Goal: Transaction & Acquisition: Book appointment/travel/reservation

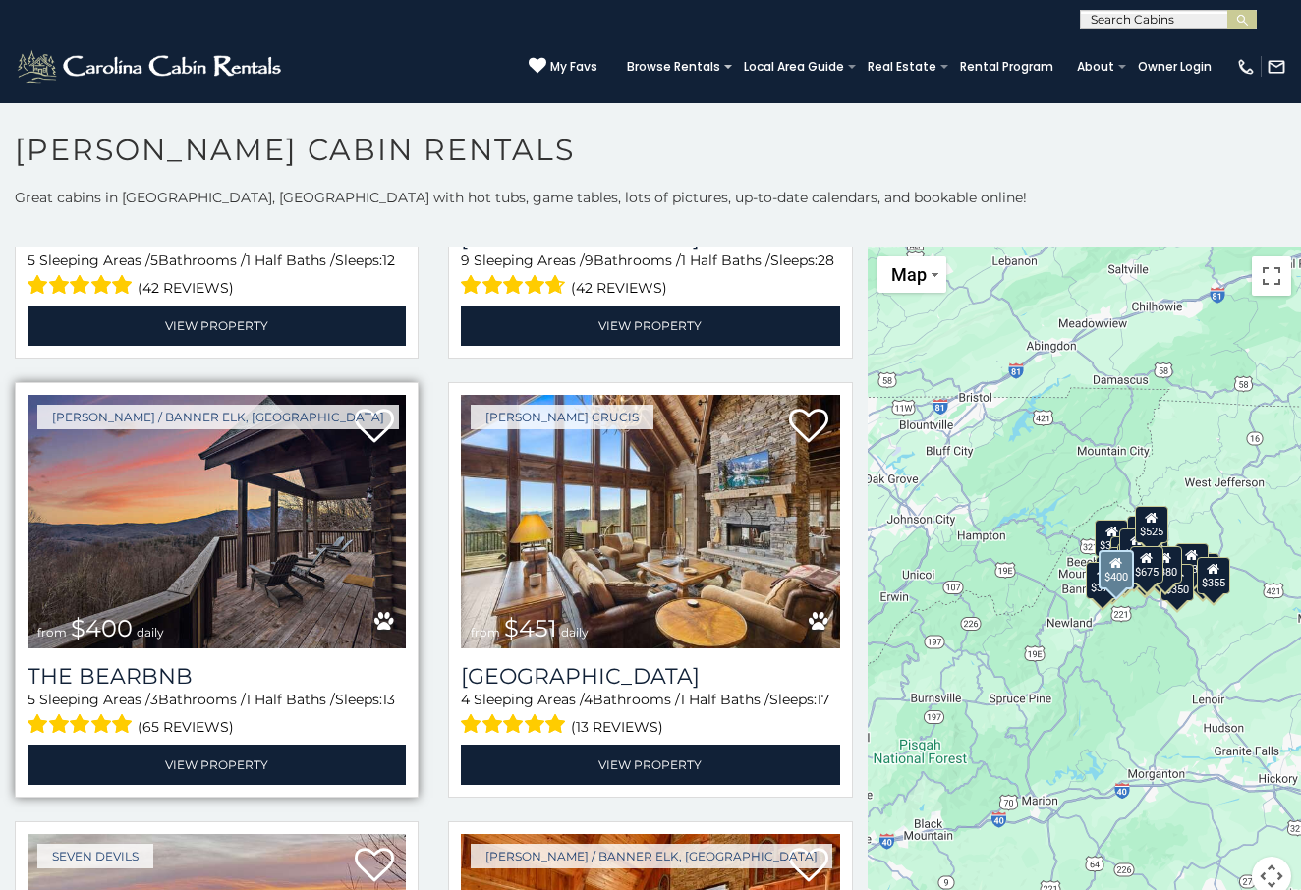
scroll to position [1675, 0]
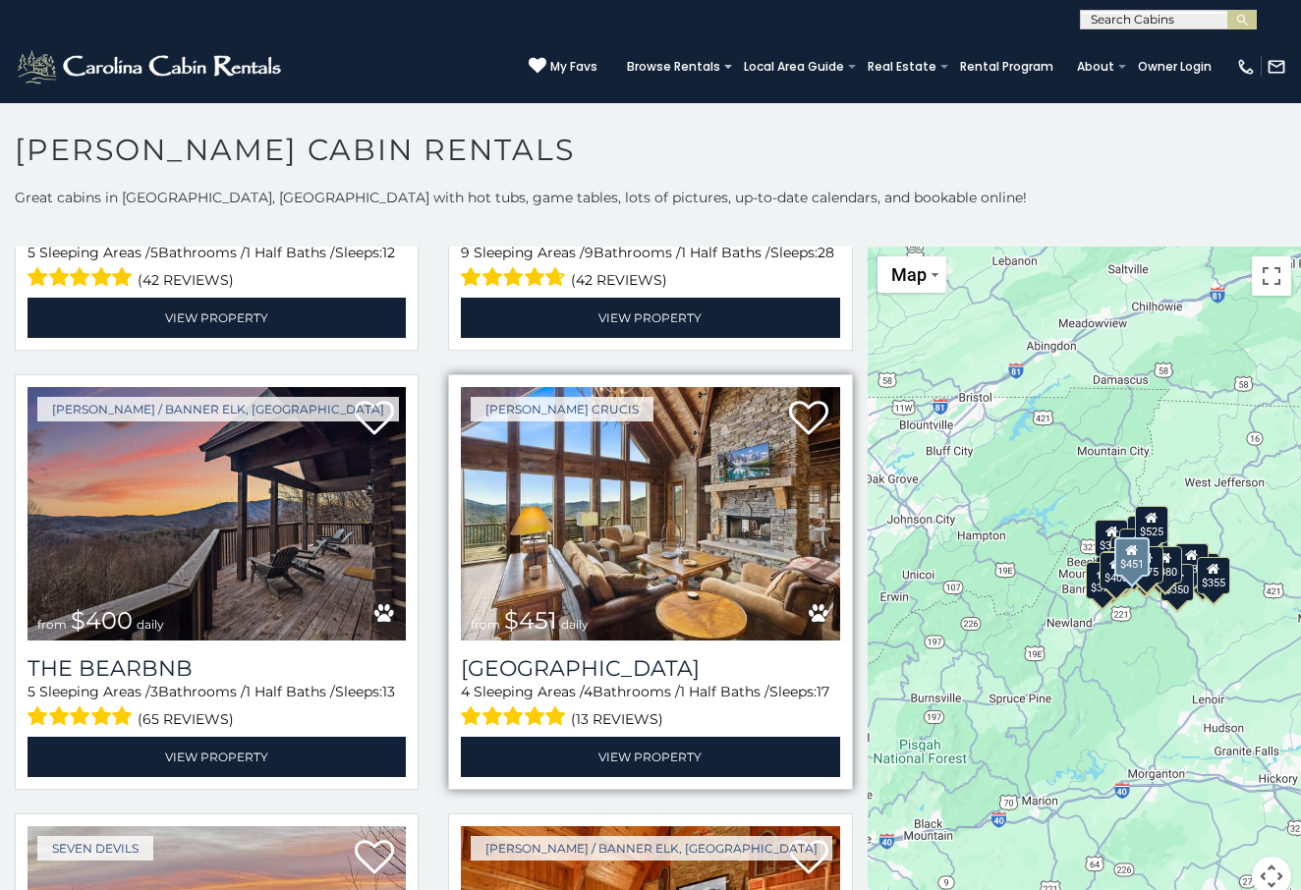
click at [583, 462] on img at bounding box center [650, 514] width 378 height 254
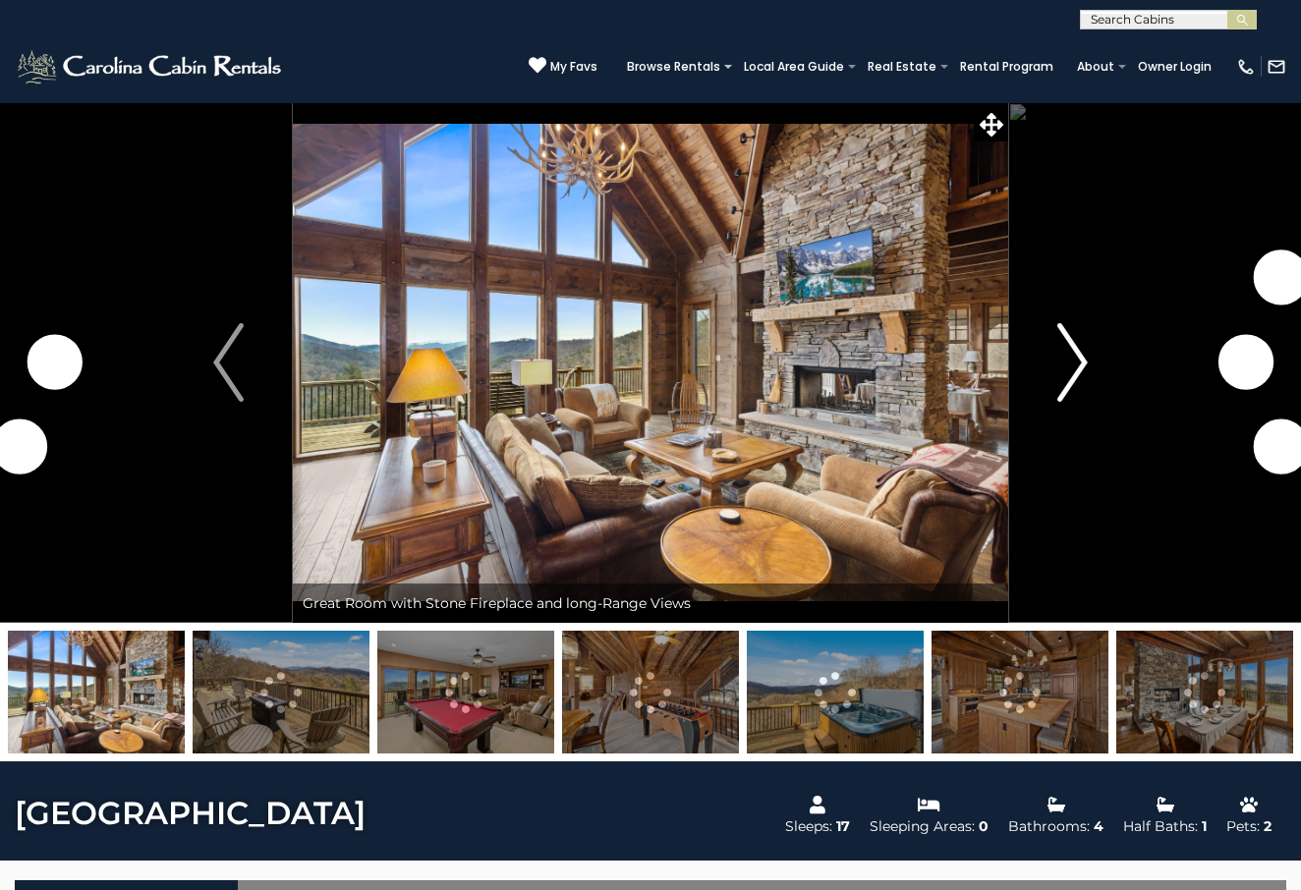
click at [1075, 376] on img "Next" at bounding box center [1072, 362] width 29 height 79
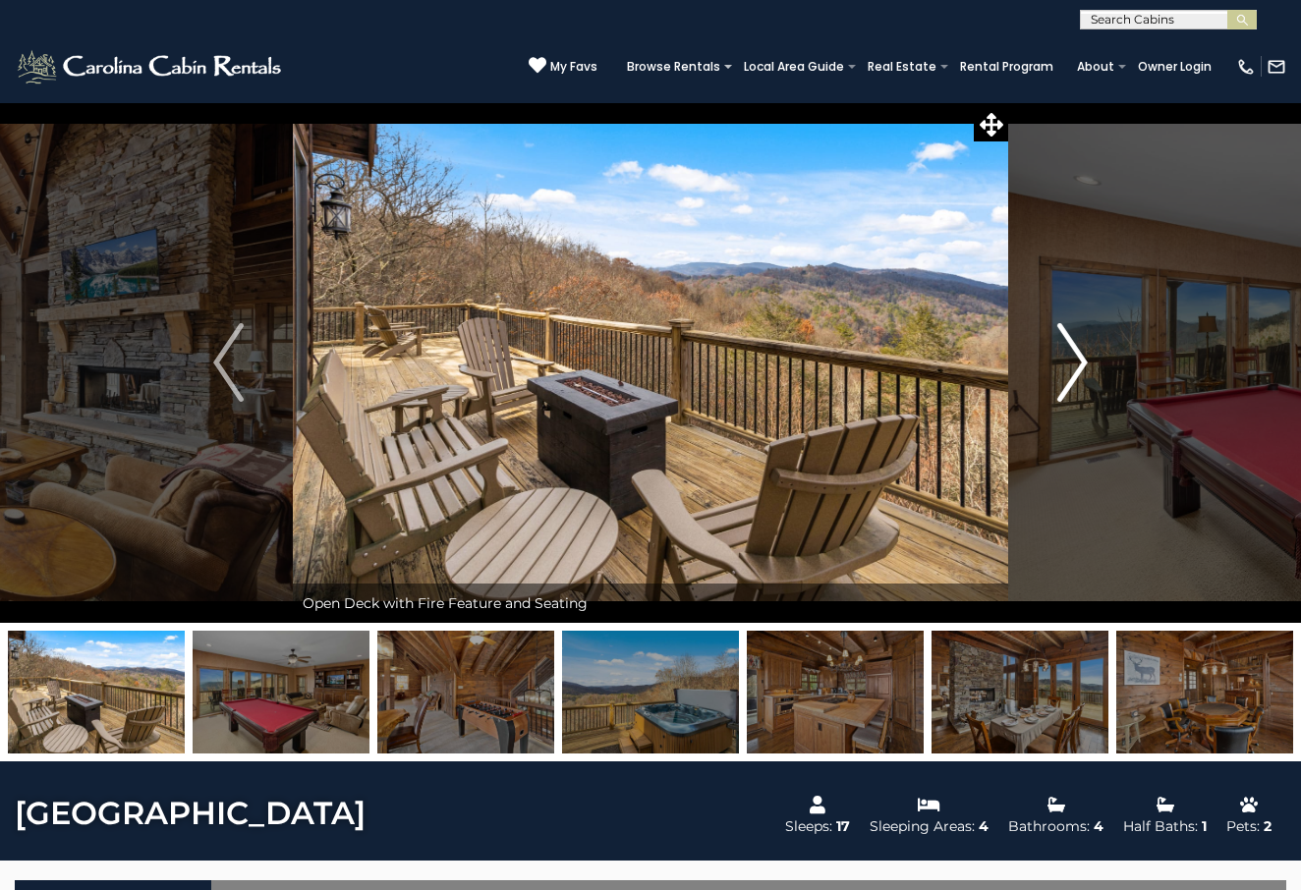
click at [1068, 371] on img "Next" at bounding box center [1072, 362] width 29 height 79
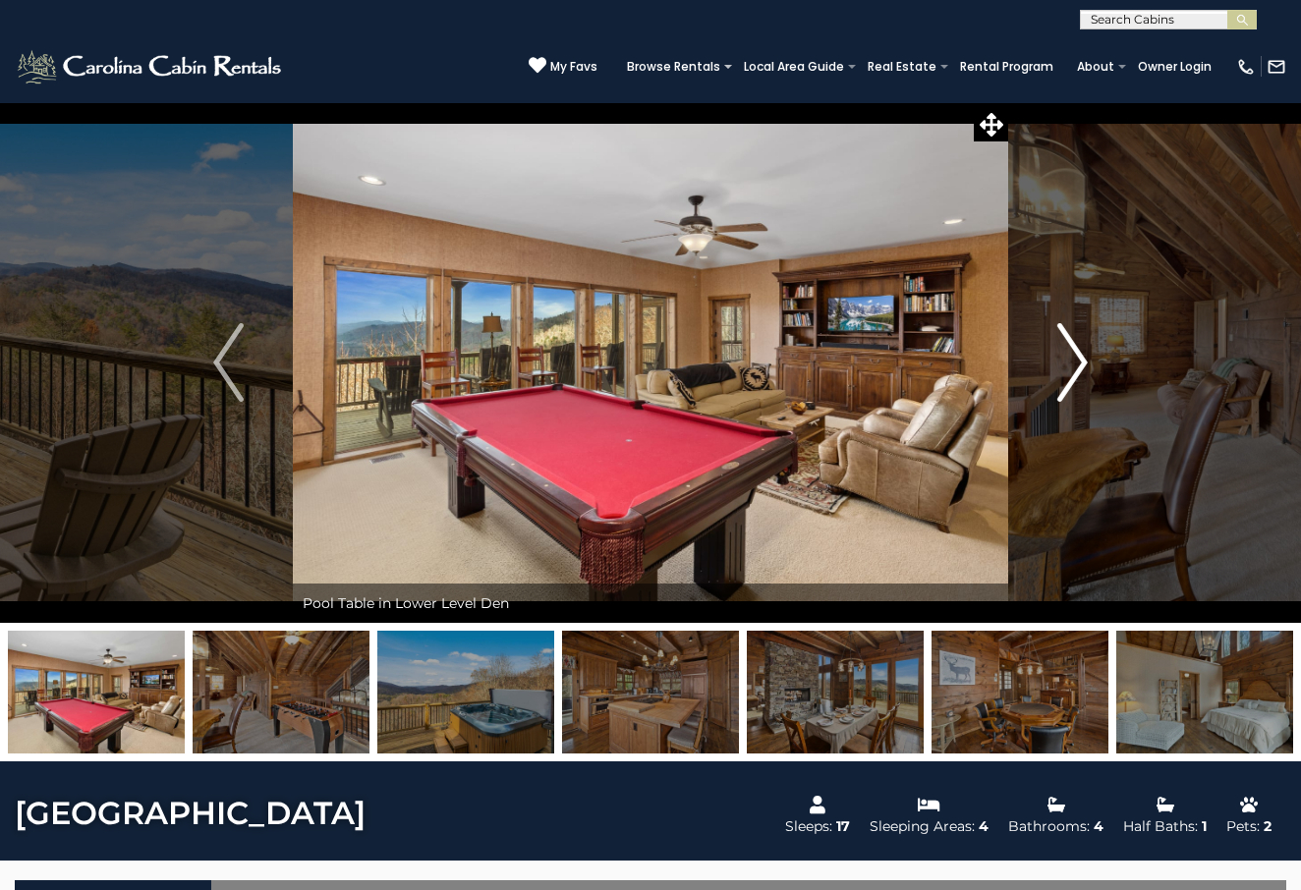
click at [1068, 372] on img "Next" at bounding box center [1072, 362] width 29 height 79
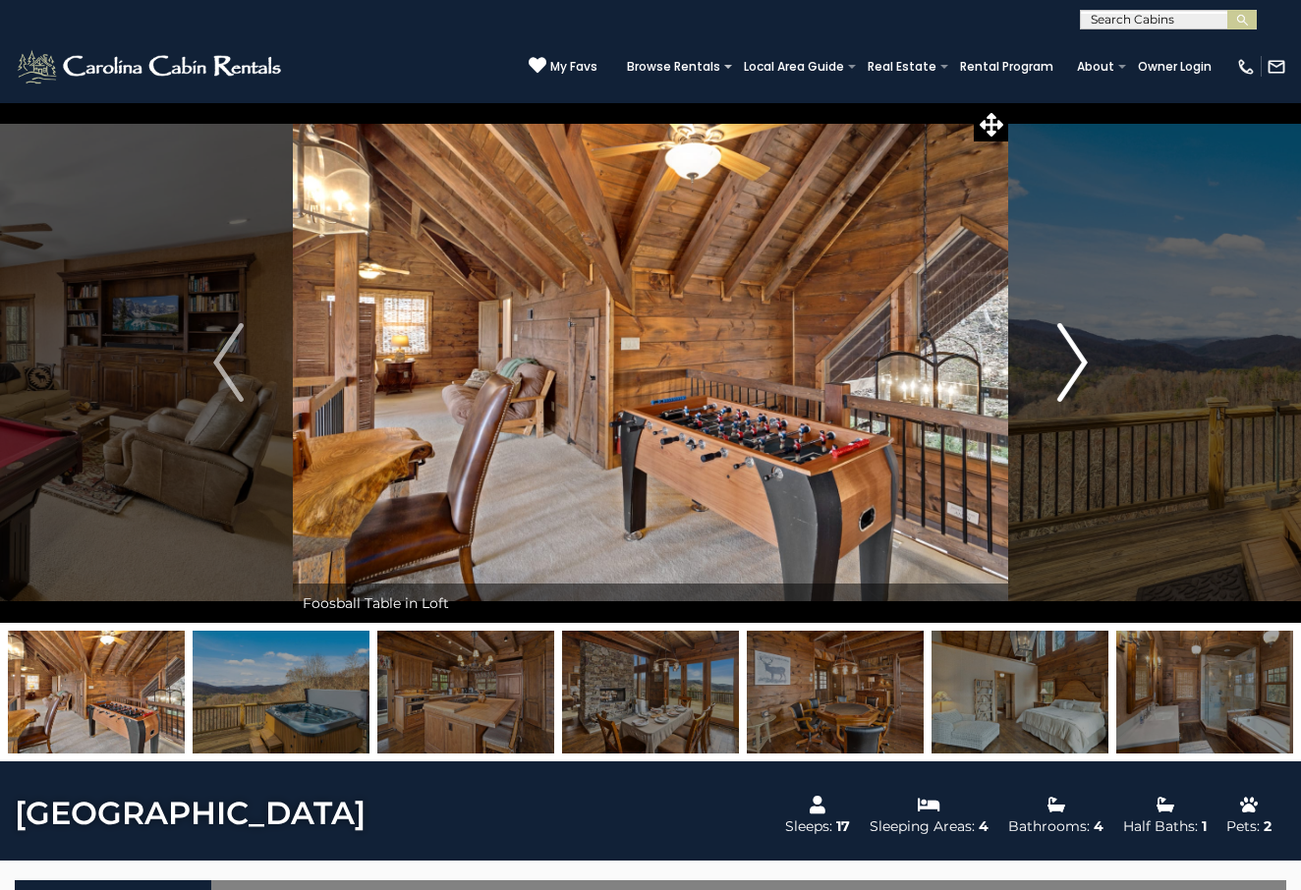
click at [1068, 372] on img "Next" at bounding box center [1072, 362] width 29 height 79
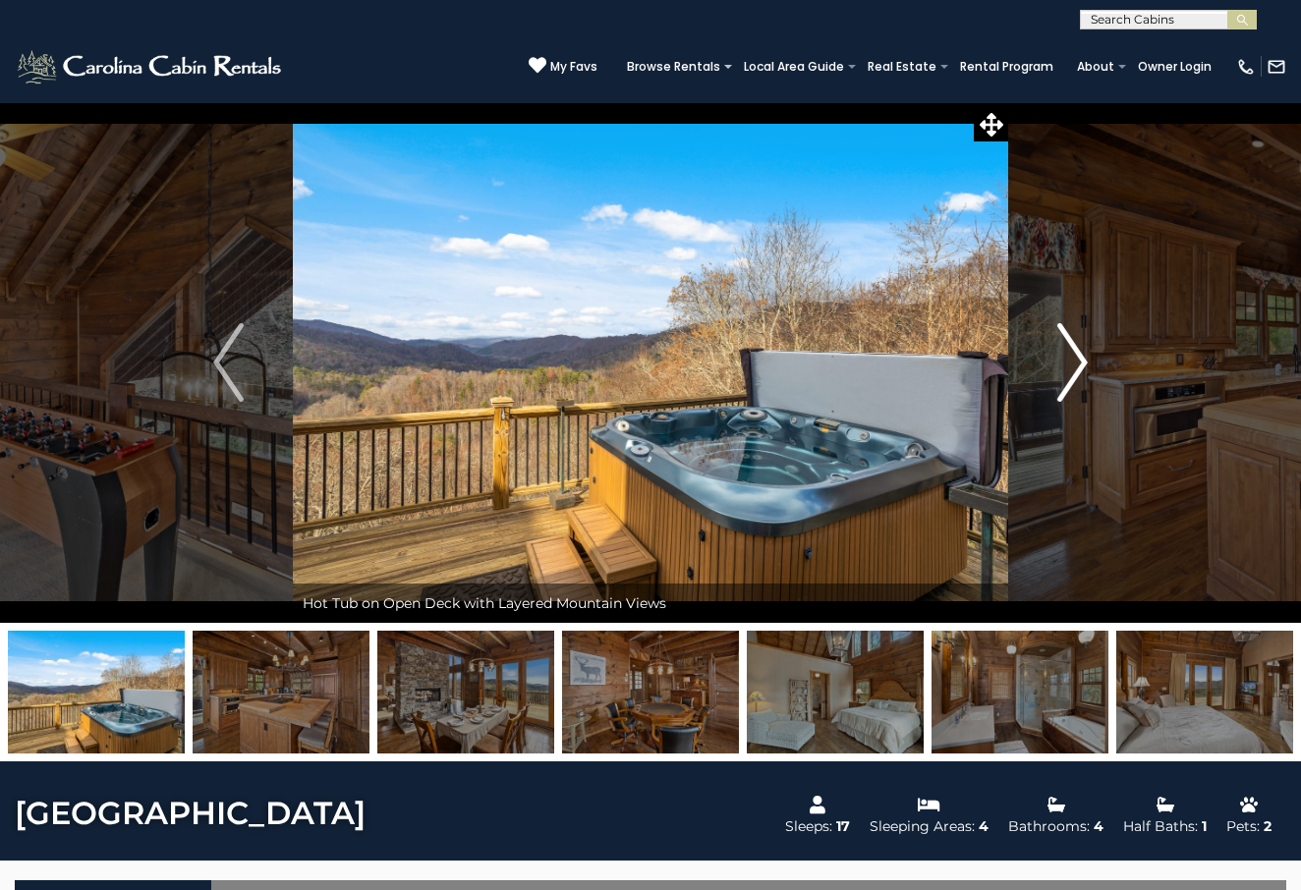
click at [1068, 372] on img "Next" at bounding box center [1072, 362] width 29 height 79
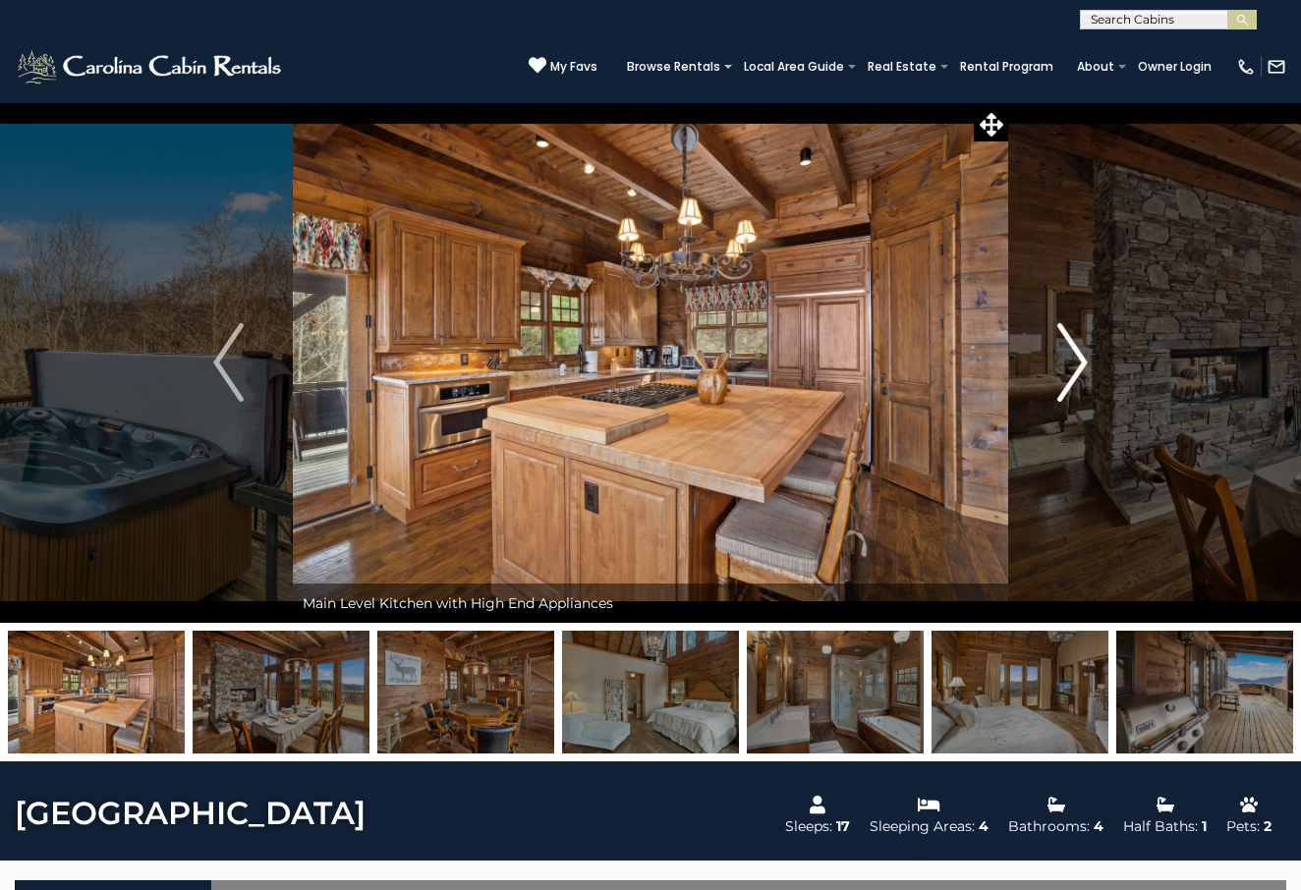
click at [1068, 372] on img "Next" at bounding box center [1072, 362] width 29 height 79
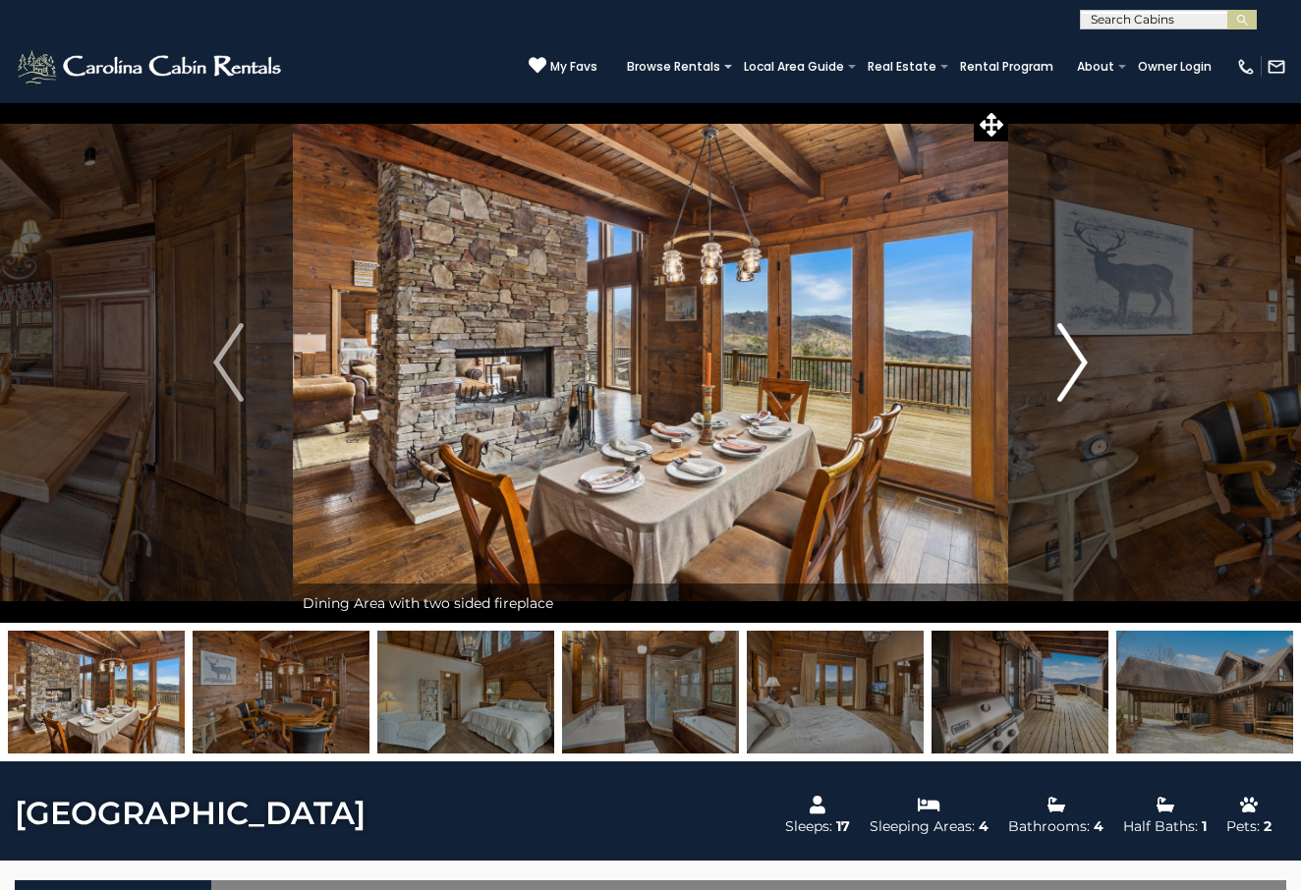
click at [1068, 372] on img "Next" at bounding box center [1072, 362] width 29 height 79
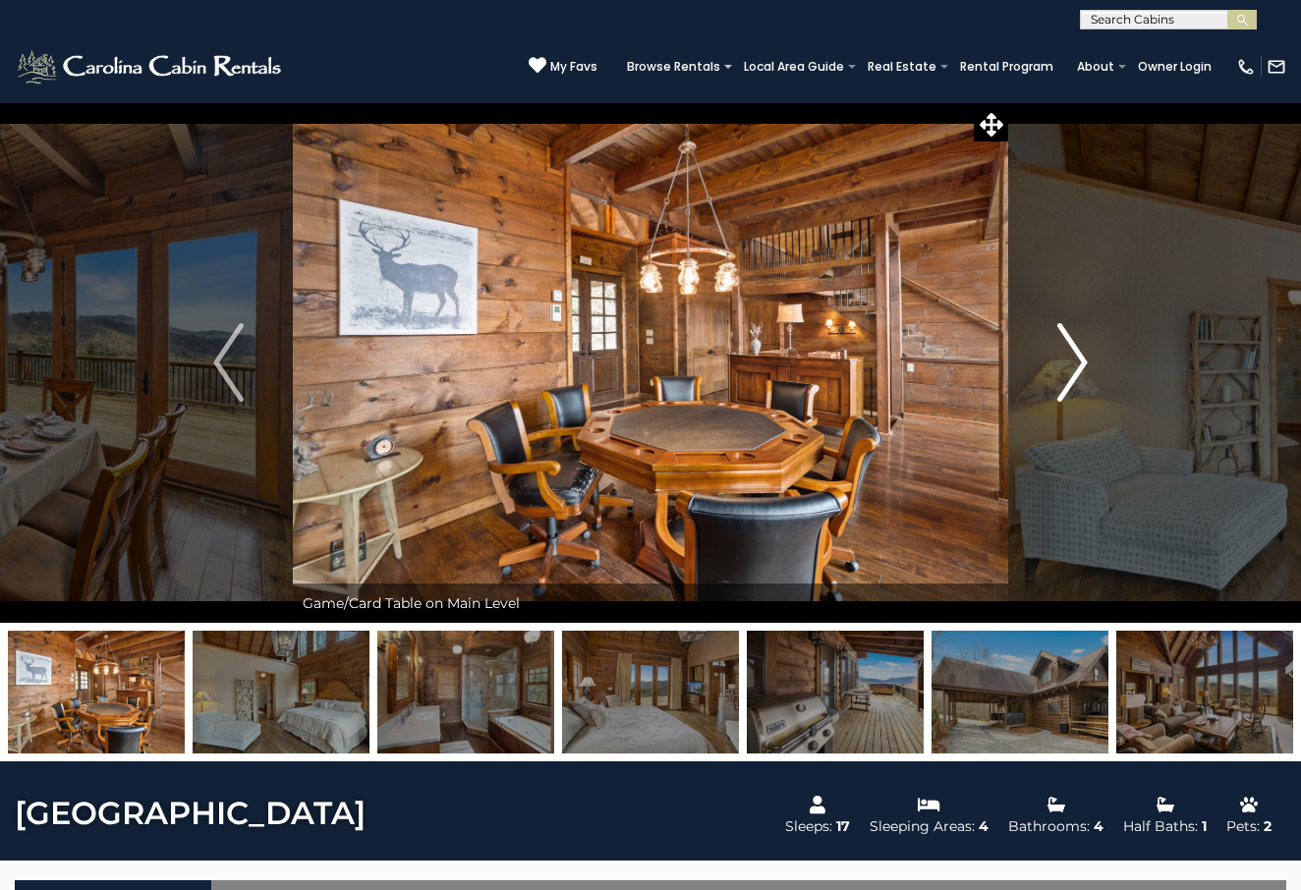
click at [1068, 372] on img "Next" at bounding box center [1072, 362] width 29 height 79
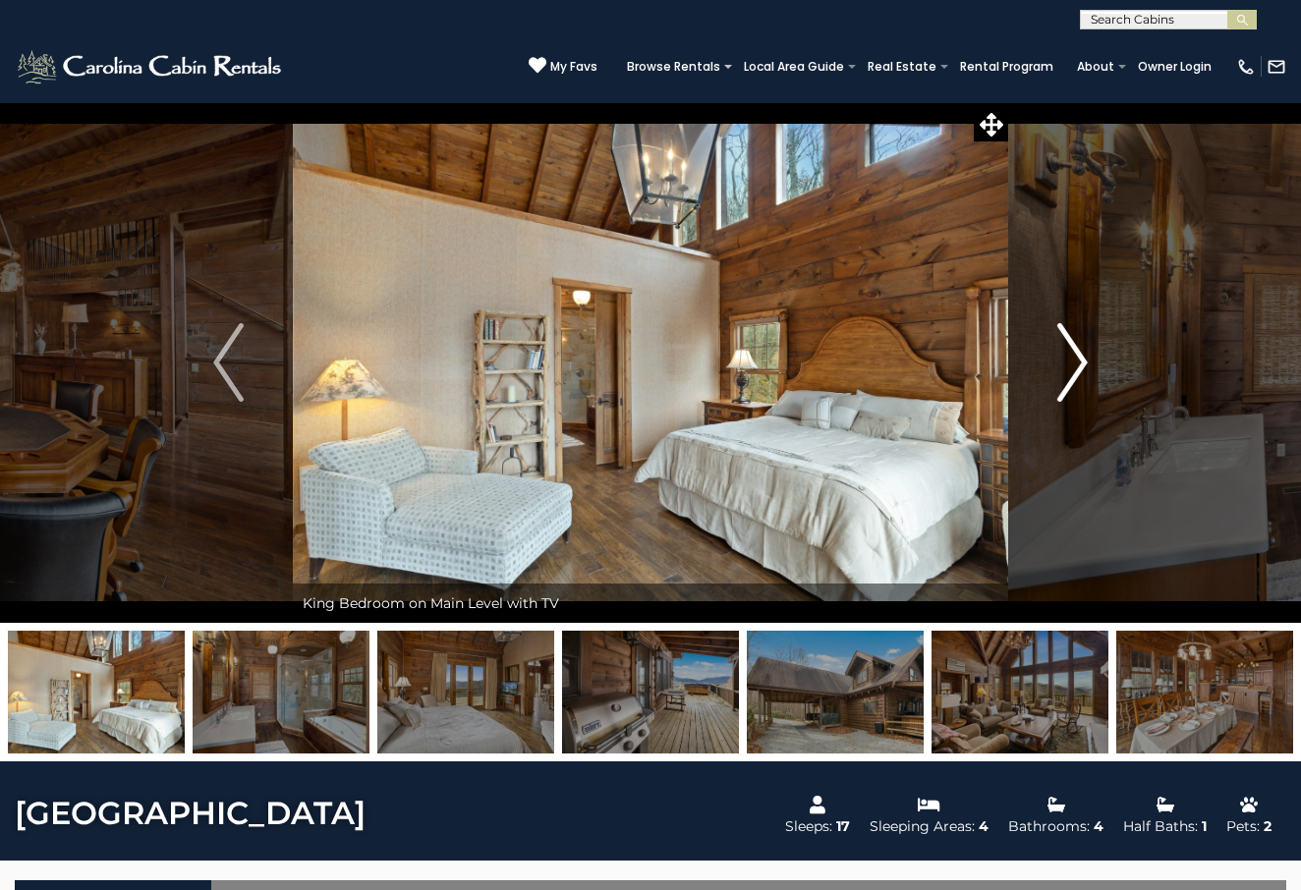
click at [1068, 372] on img "Next" at bounding box center [1072, 362] width 29 height 79
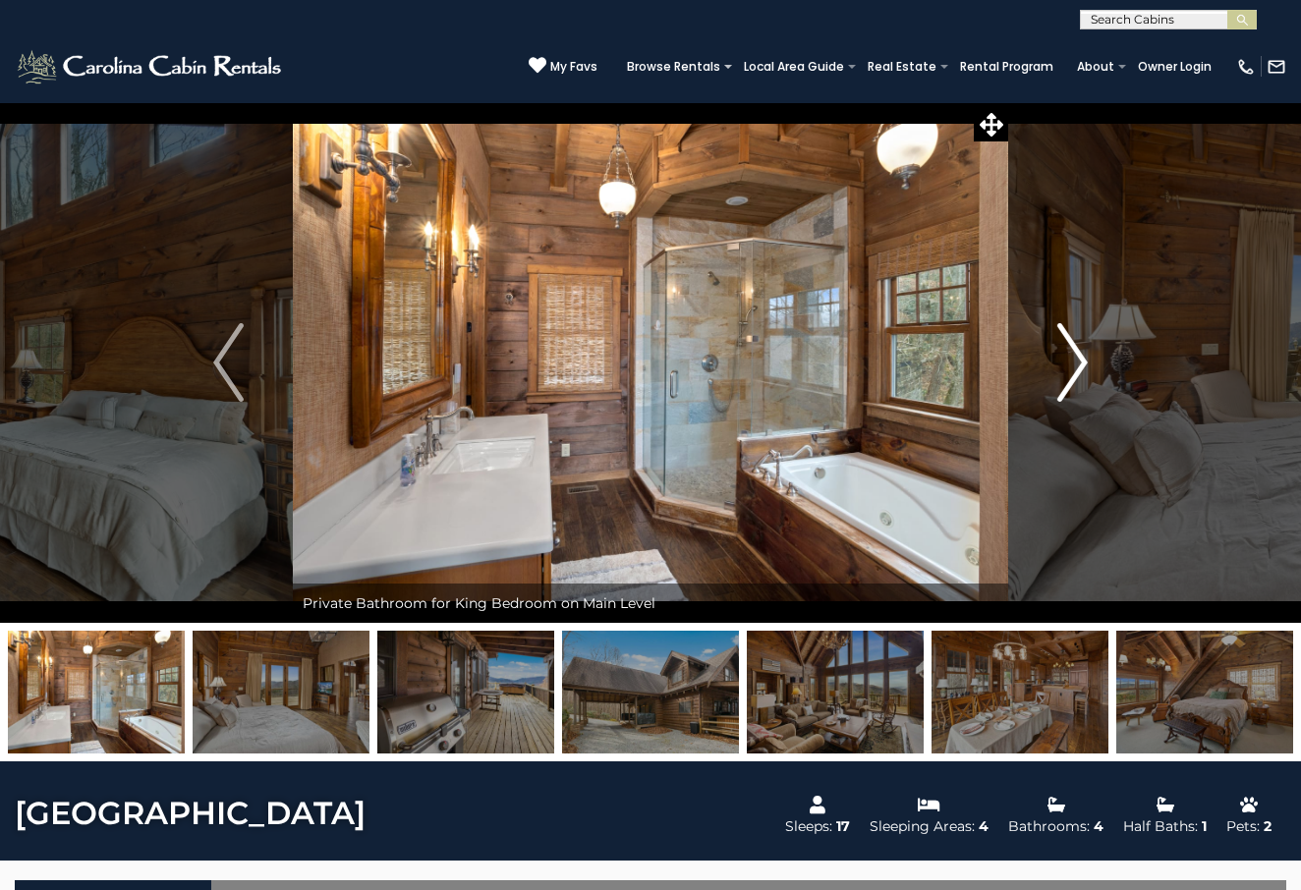
click at [1068, 372] on img "Next" at bounding box center [1072, 362] width 29 height 79
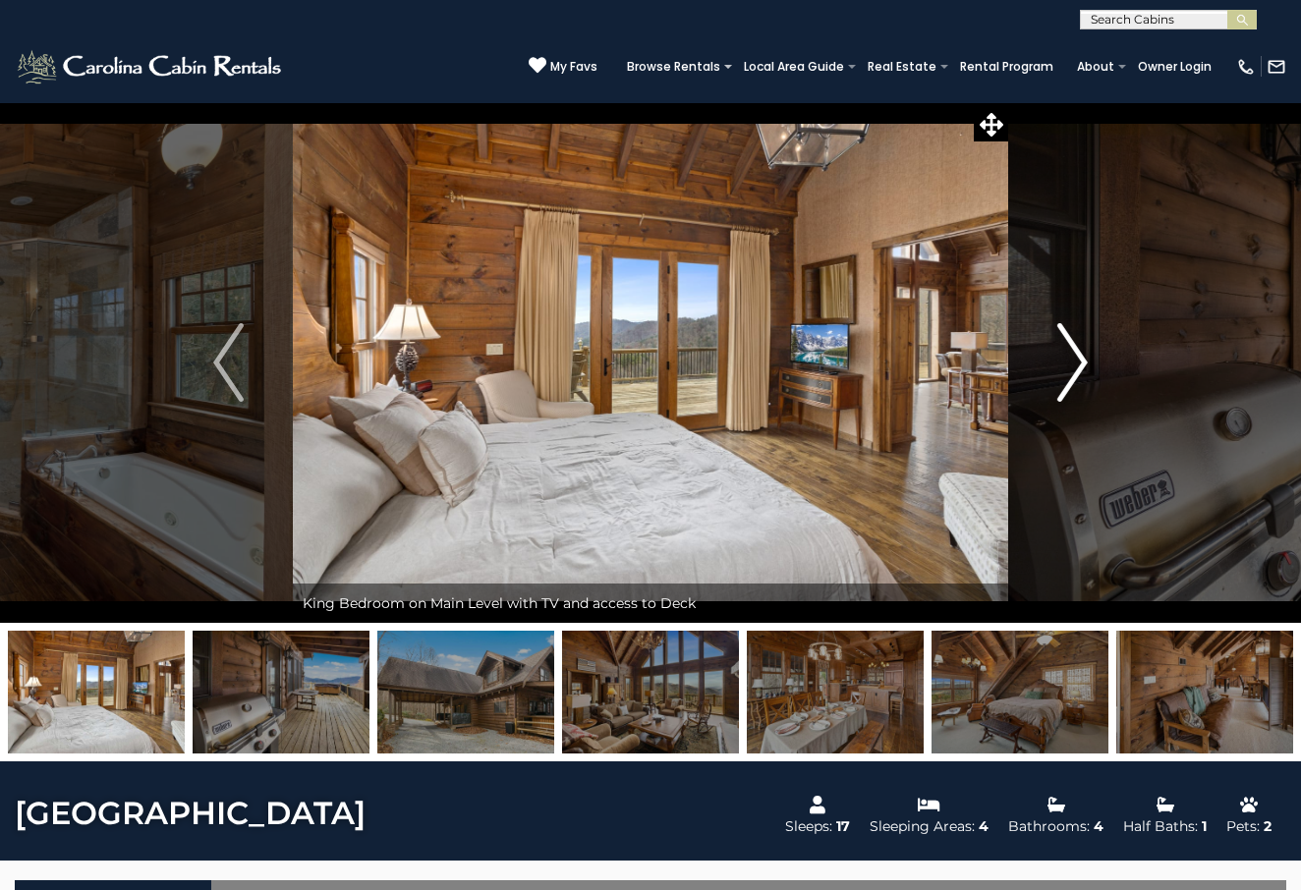
click at [1068, 372] on img "Next" at bounding box center [1072, 362] width 29 height 79
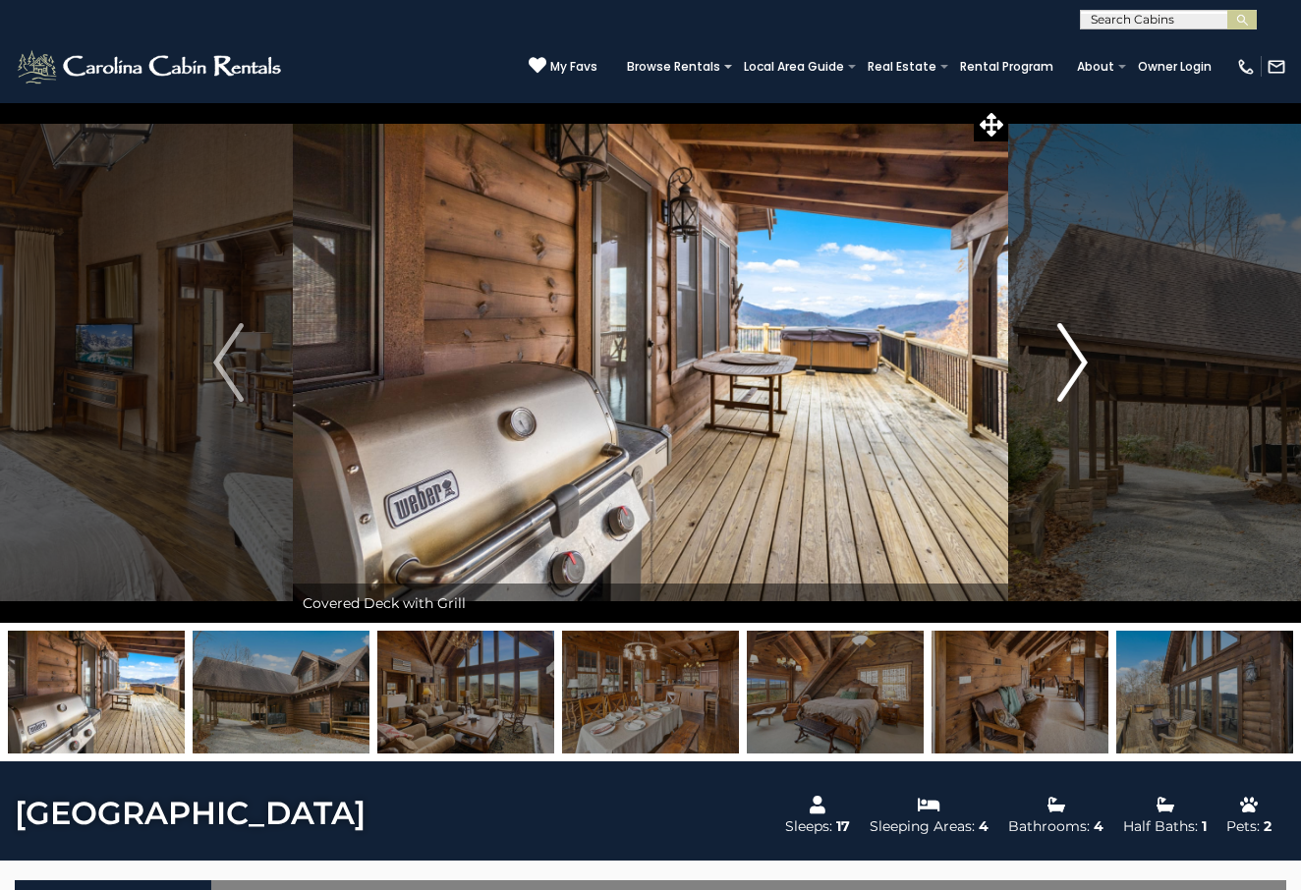
click at [1068, 372] on img "Next" at bounding box center [1072, 362] width 29 height 79
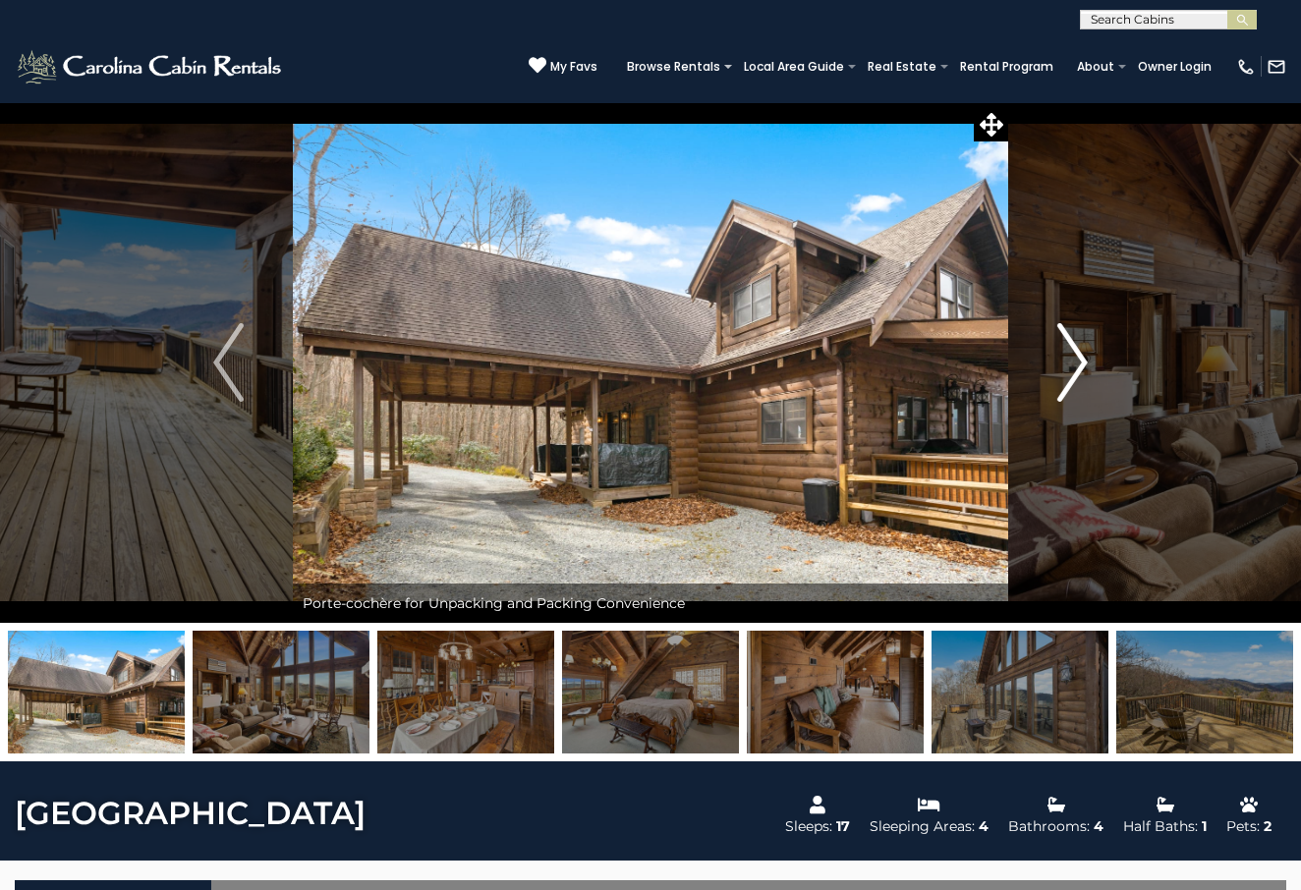
click at [1068, 372] on img "Next" at bounding box center [1072, 362] width 29 height 79
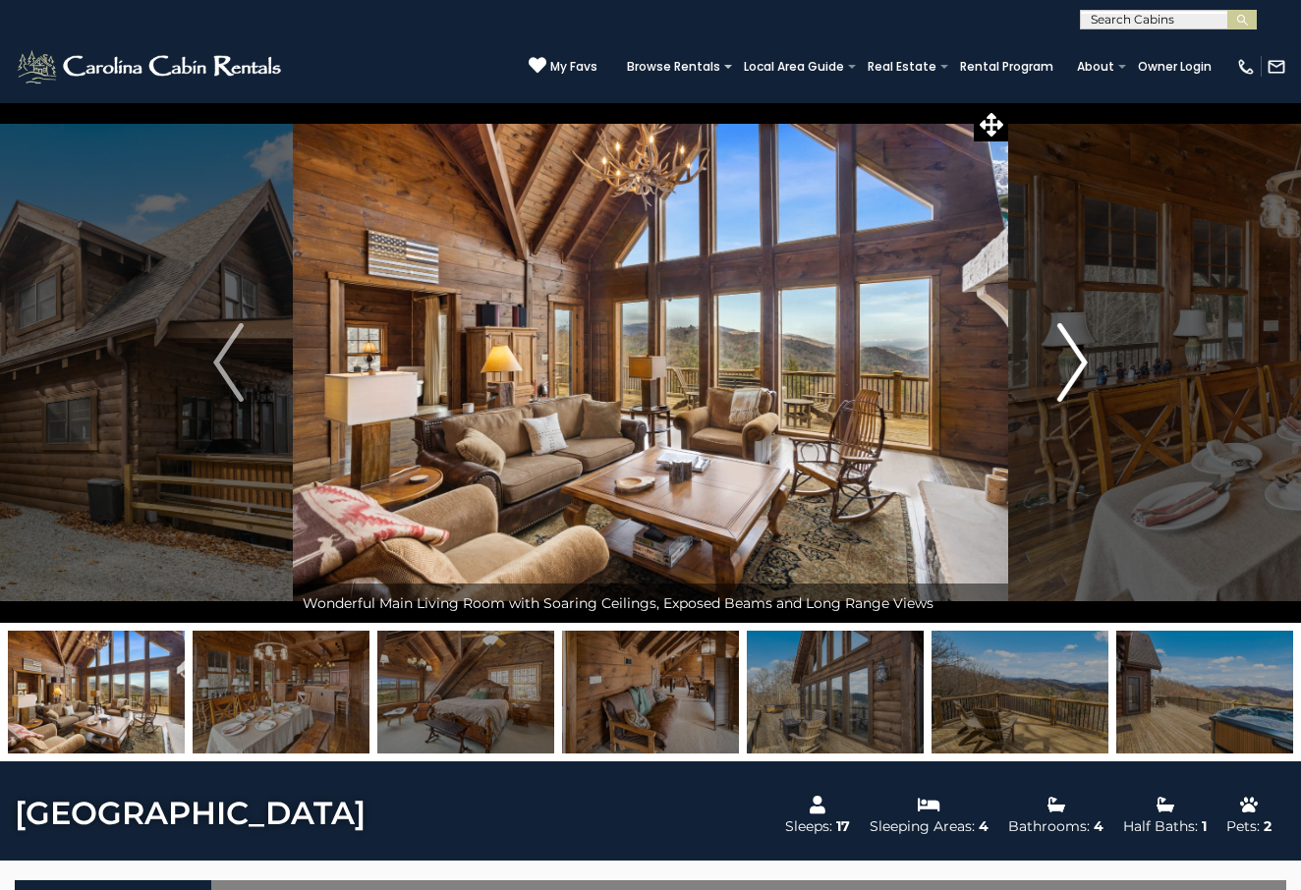
click at [1068, 372] on img "Next" at bounding box center [1072, 362] width 29 height 79
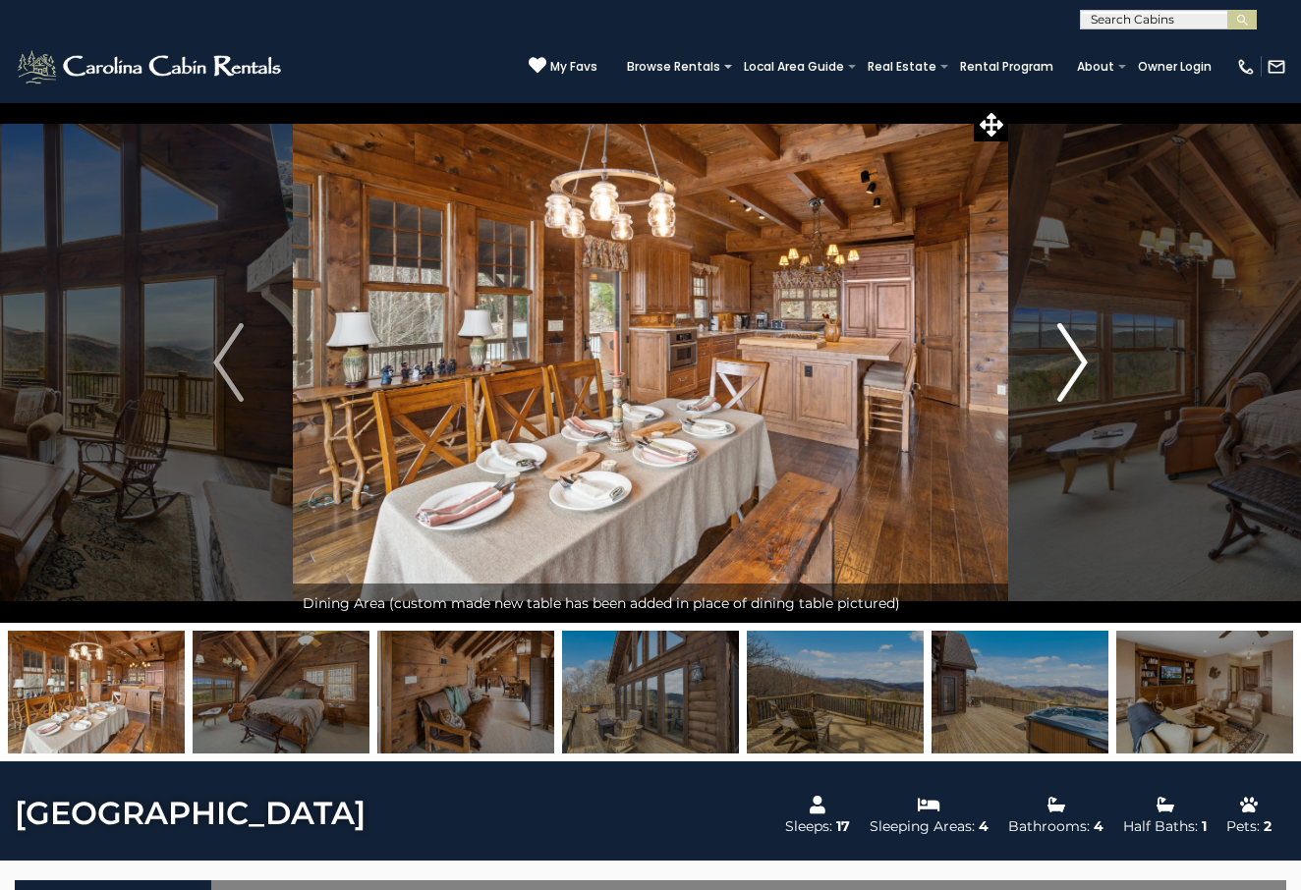
click at [1068, 372] on img "Next" at bounding box center [1072, 362] width 29 height 79
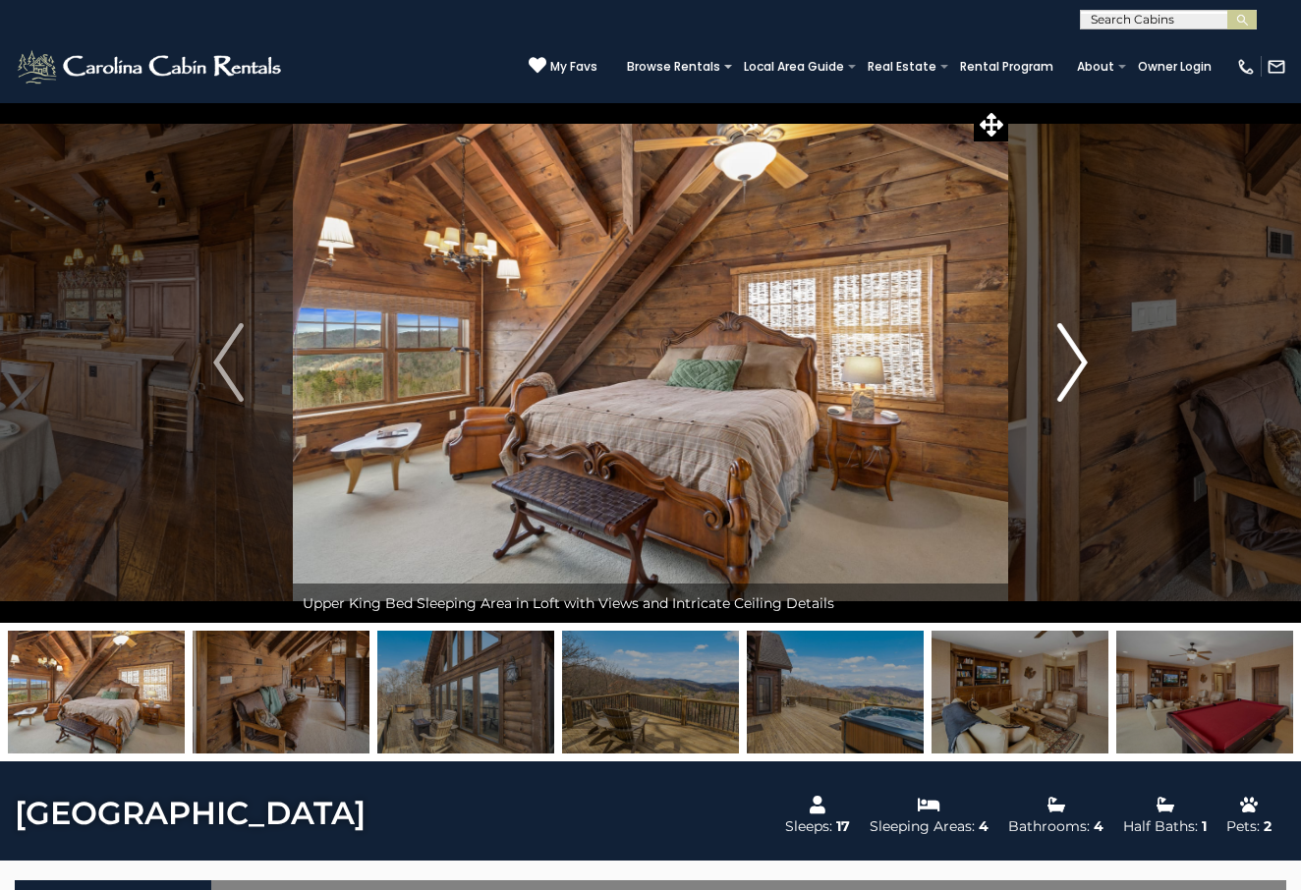
click at [1068, 372] on img "Next" at bounding box center [1072, 362] width 29 height 79
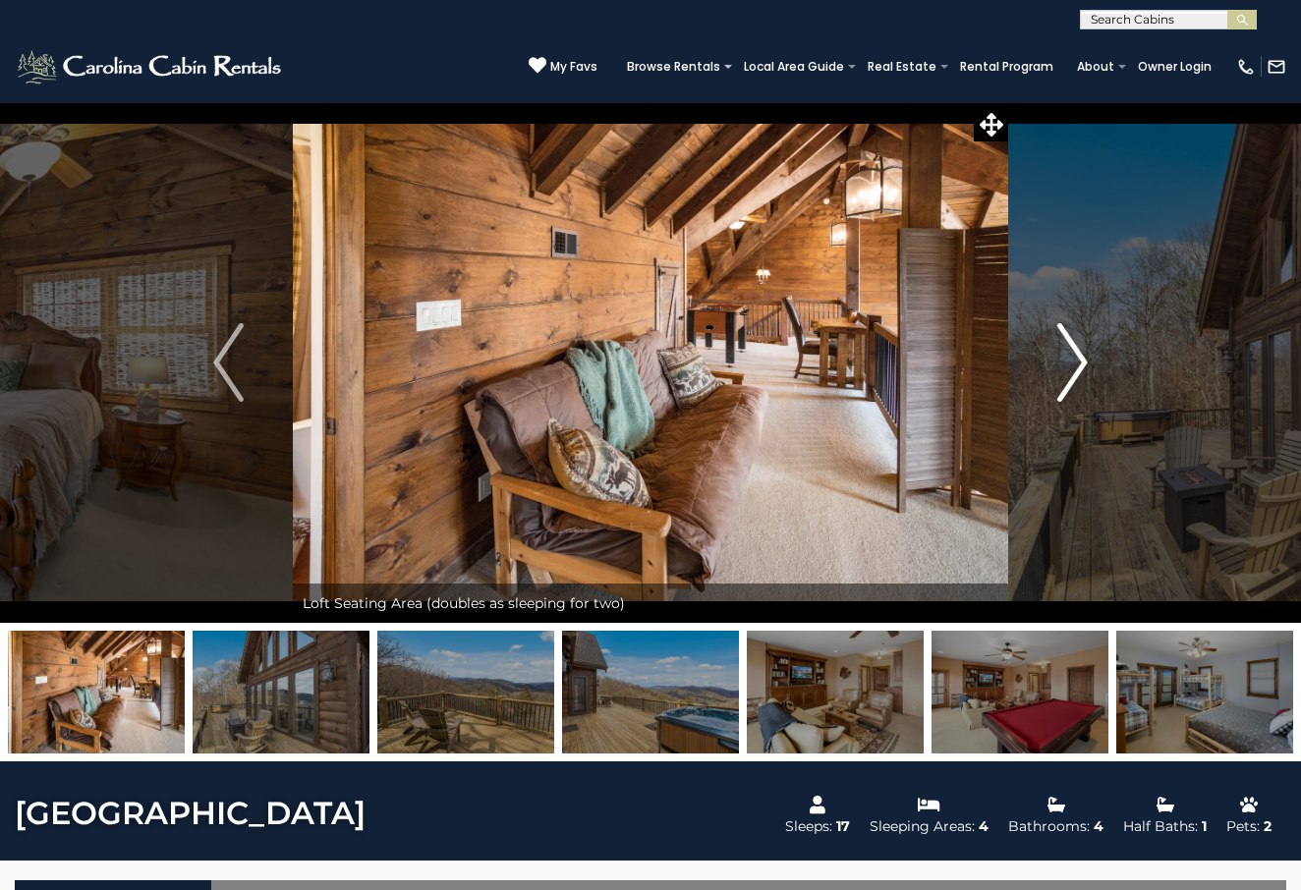
click at [1068, 372] on img "Next" at bounding box center [1072, 362] width 29 height 79
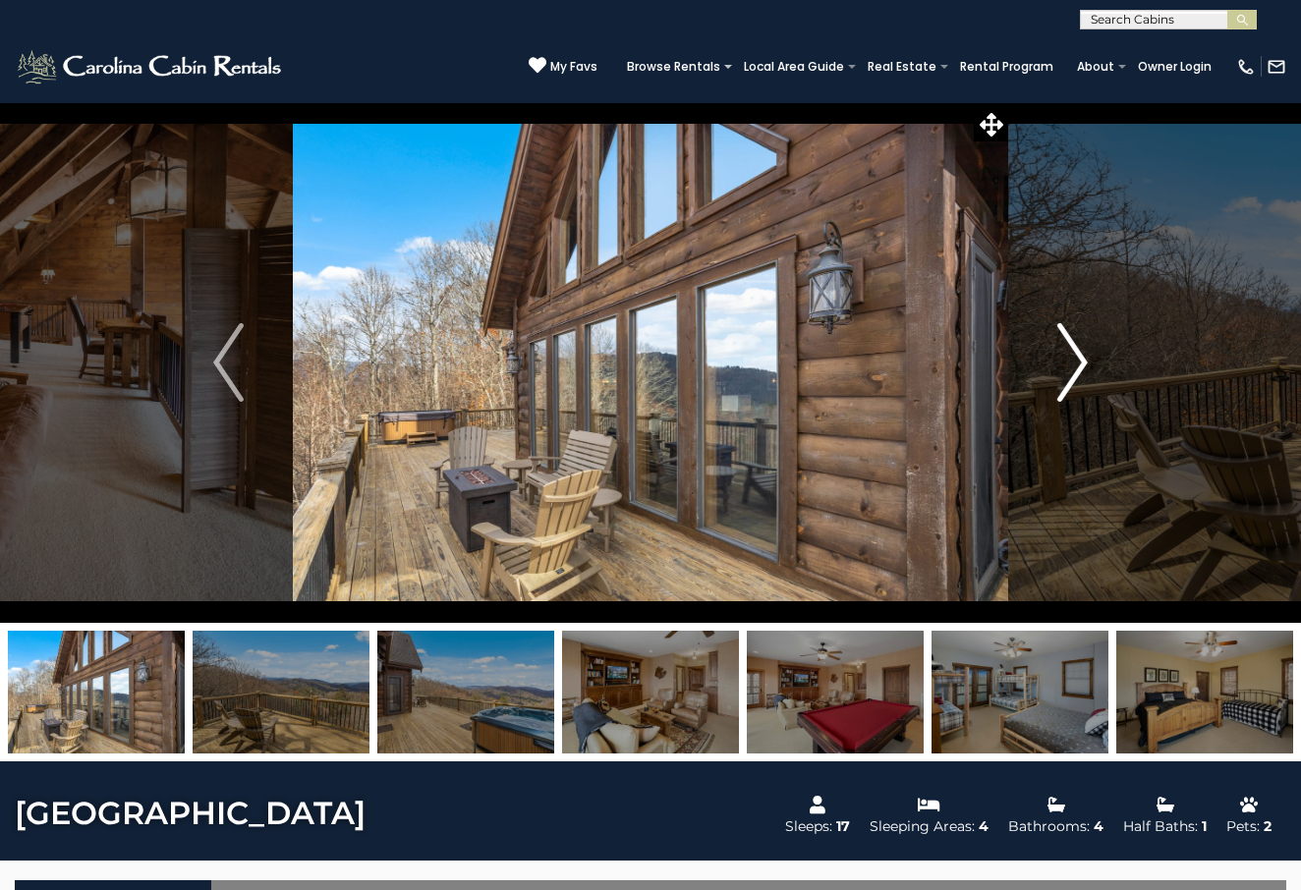
click at [1068, 372] on img "Next" at bounding box center [1072, 362] width 29 height 79
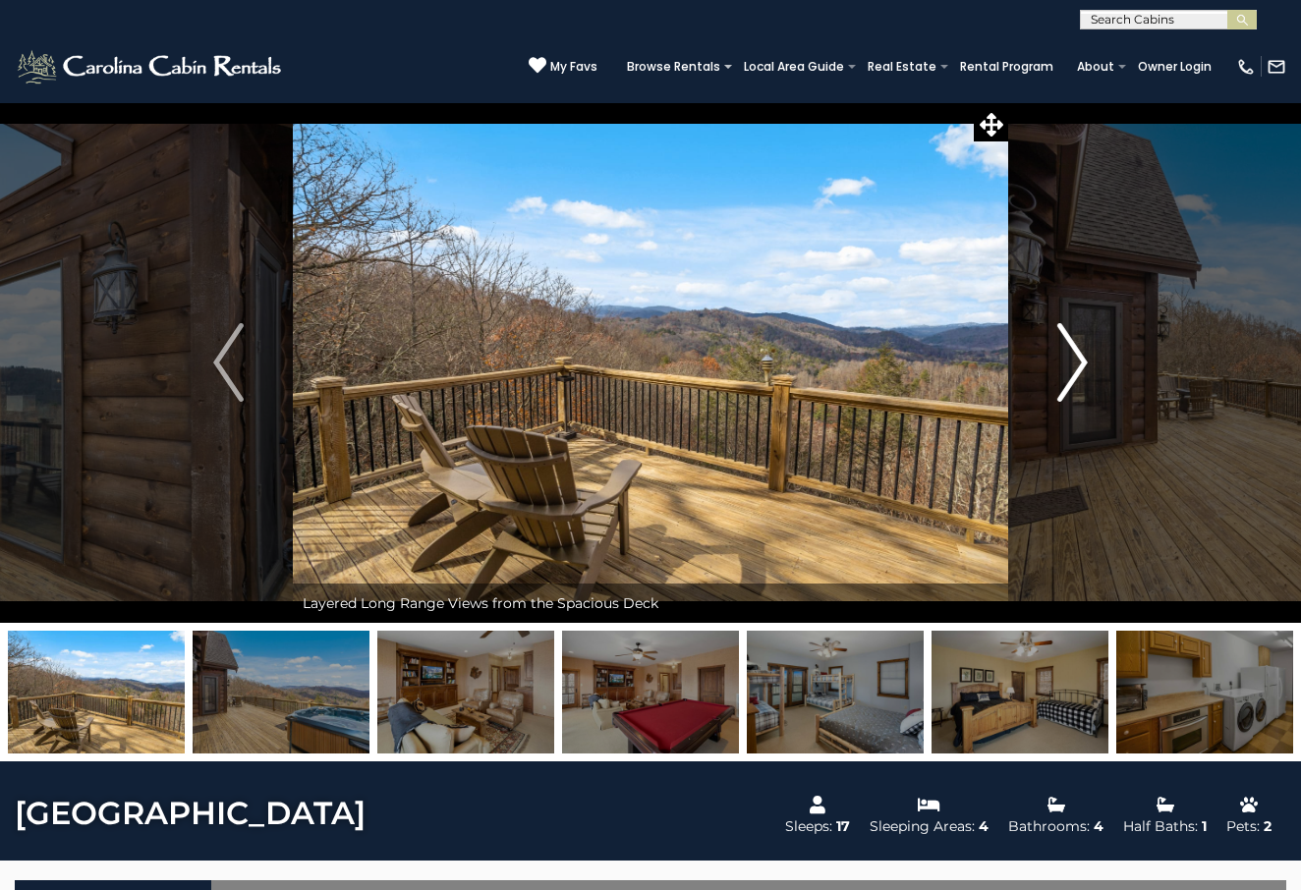
click at [1068, 372] on img "Next" at bounding box center [1072, 362] width 29 height 79
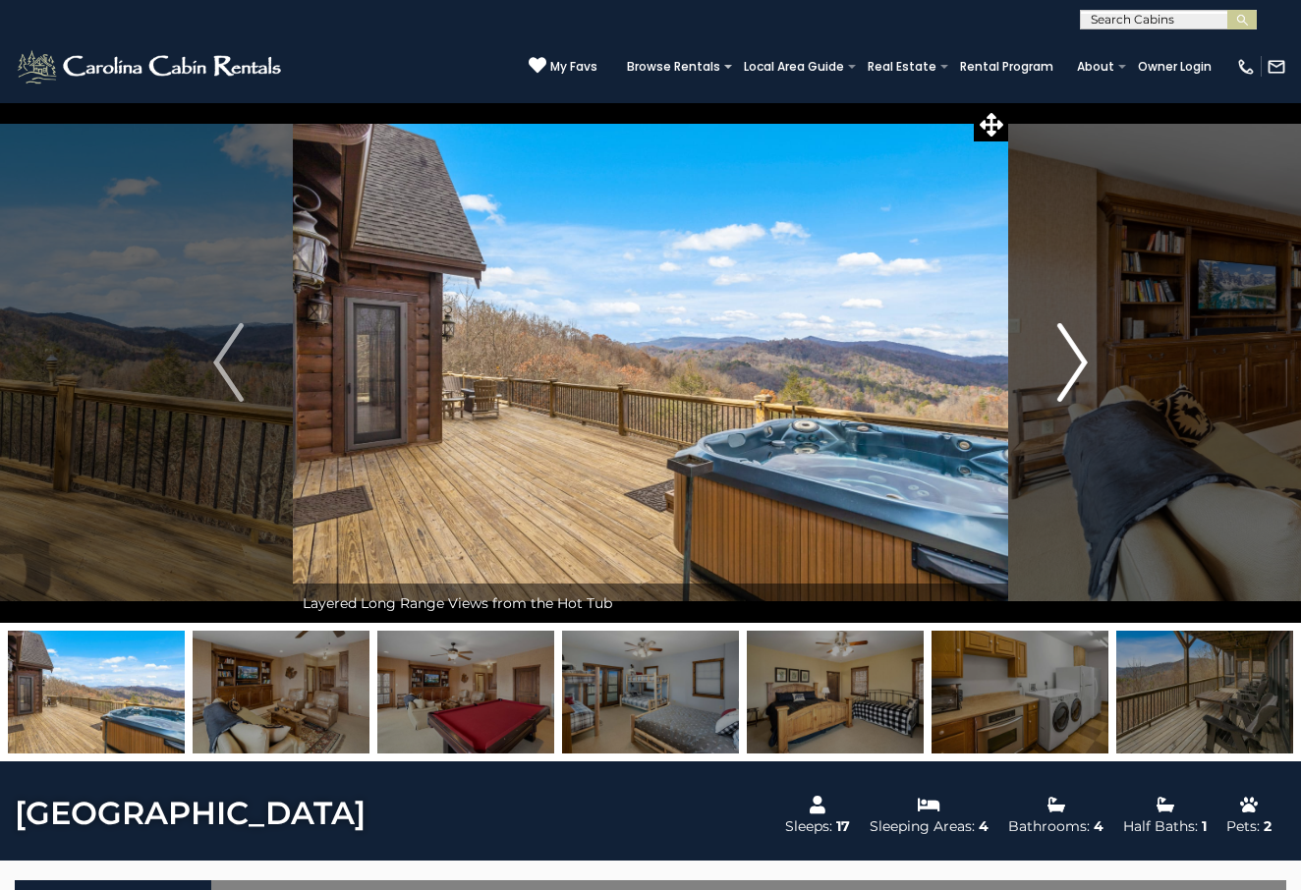
click at [1068, 373] on img "Next" at bounding box center [1072, 362] width 29 height 79
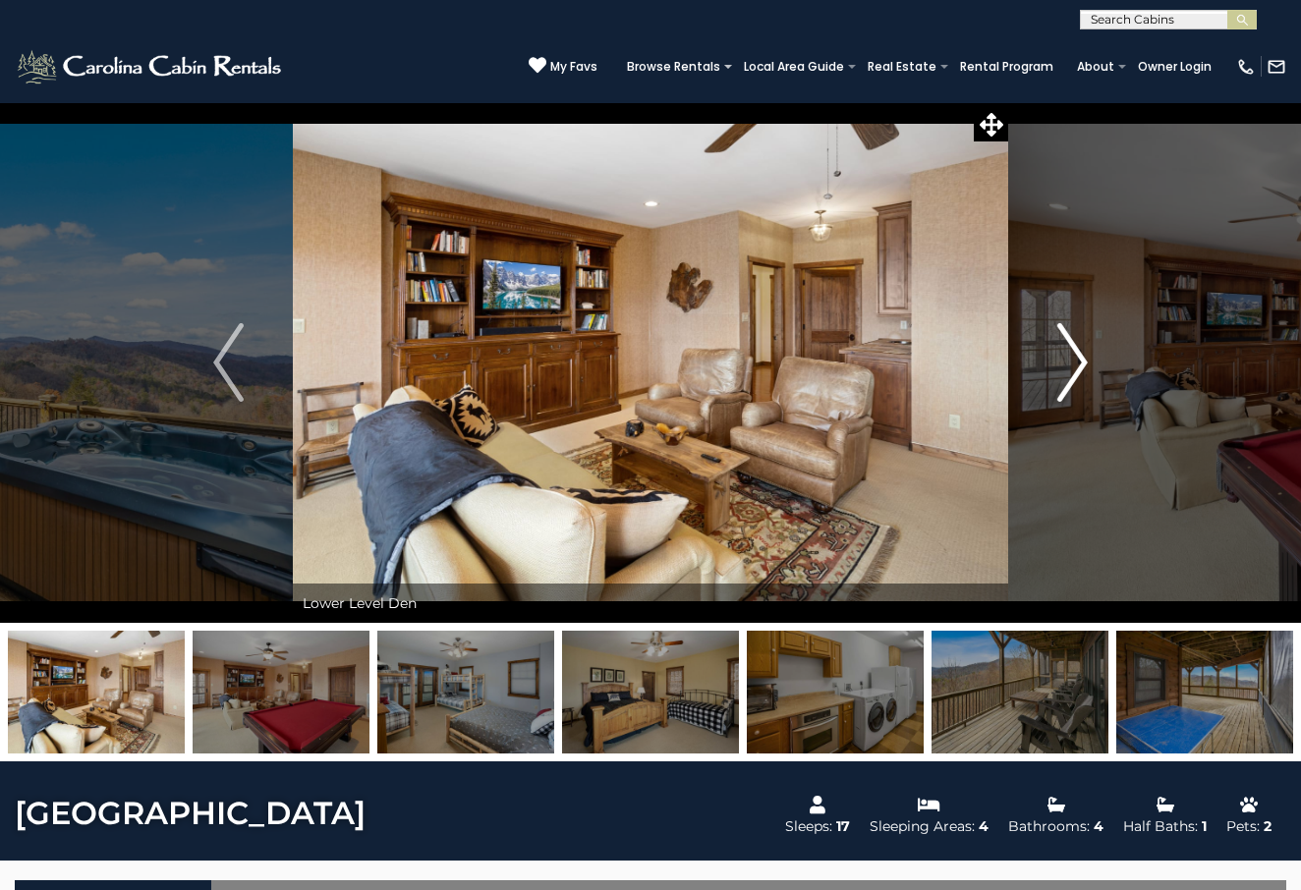
click at [1068, 373] on img "Next" at bounding box center [1072, 362] width 29 height 79
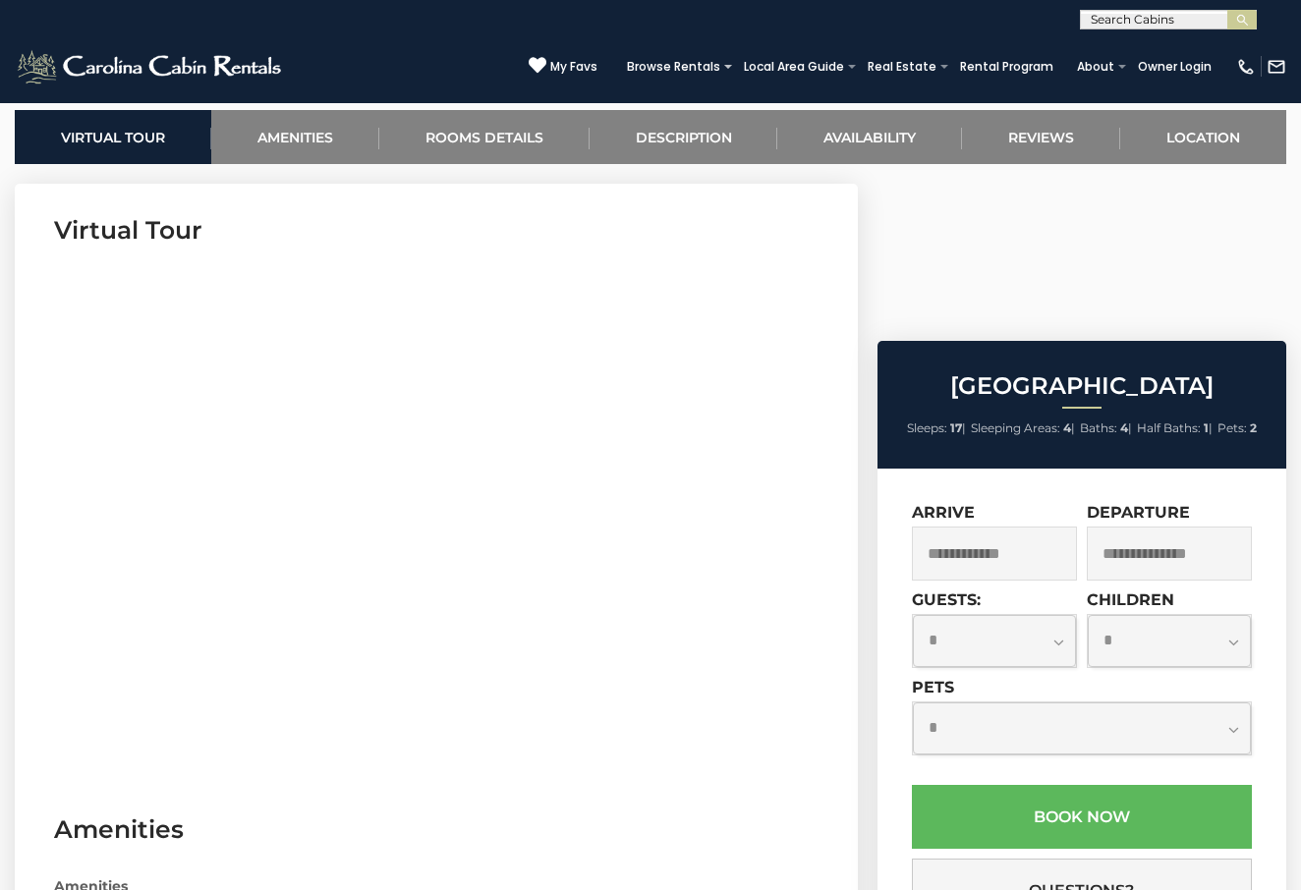
scroll to position [769, 0]
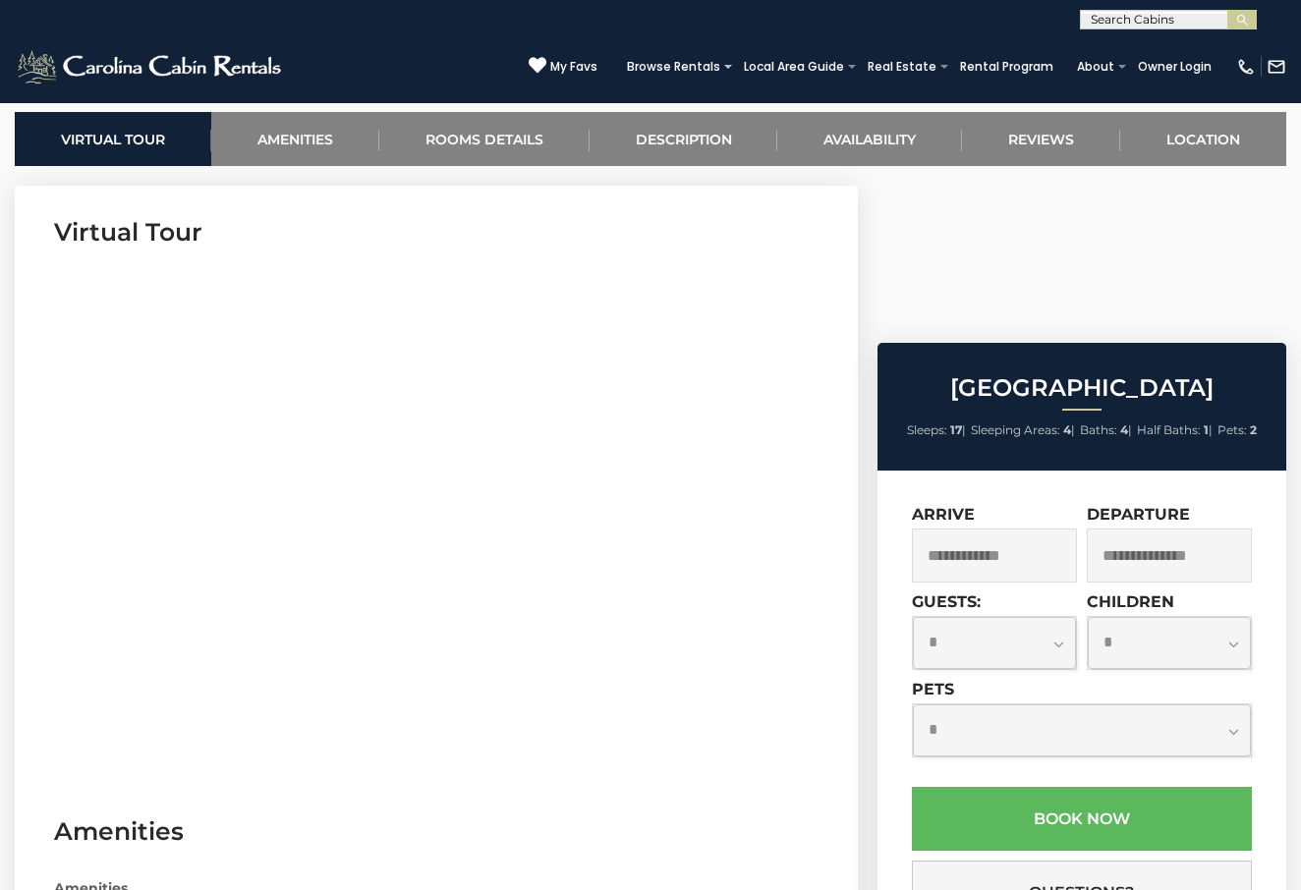
click at [968, 529] on input "text" at bounding box center [994, 556] width 165 height 54
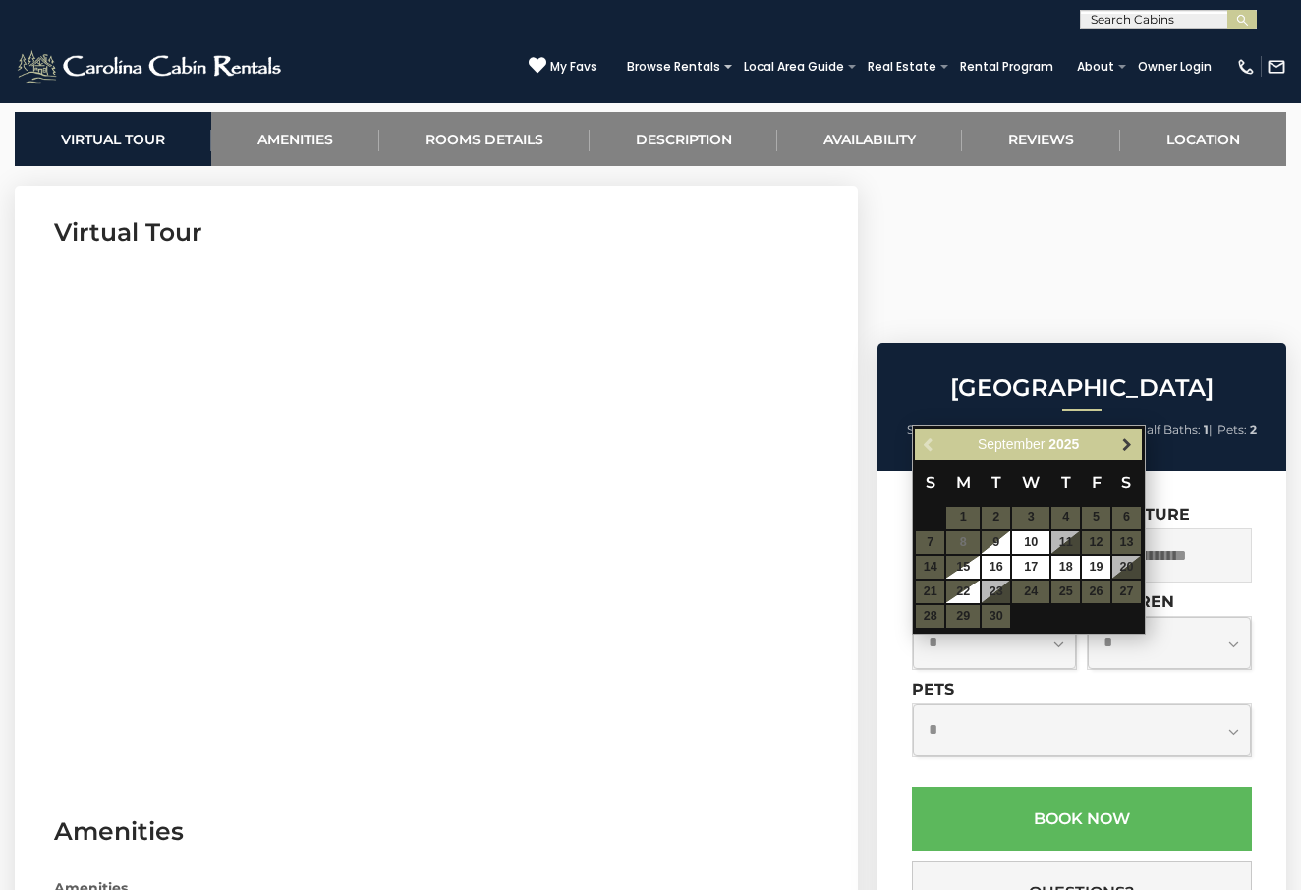
click at [1124, 445] on span "Next" at bounding box center [1127, 444] width 16 height 16
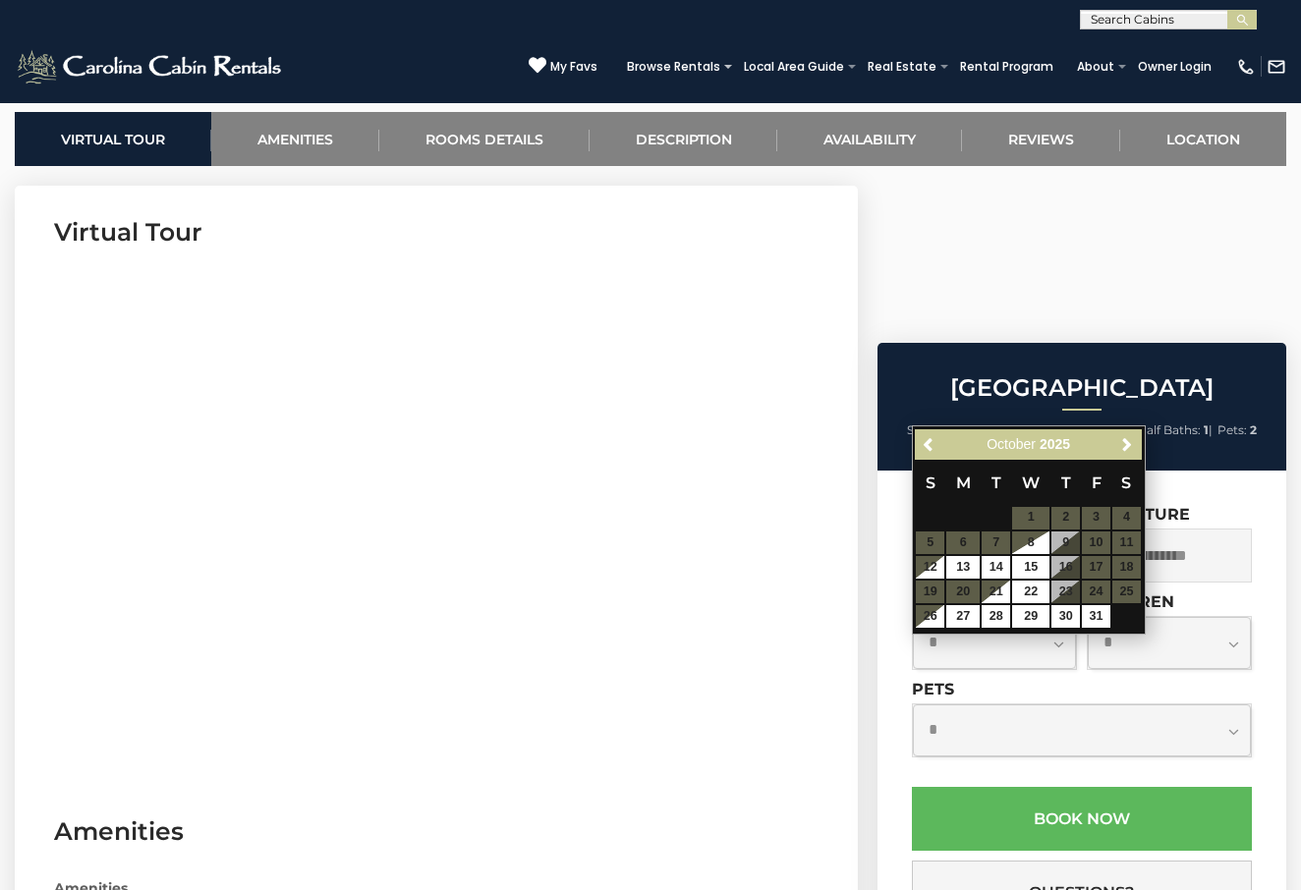
click at [1124, 445] on span "Next" at bounding box center [1127, 444] width 16 height 16
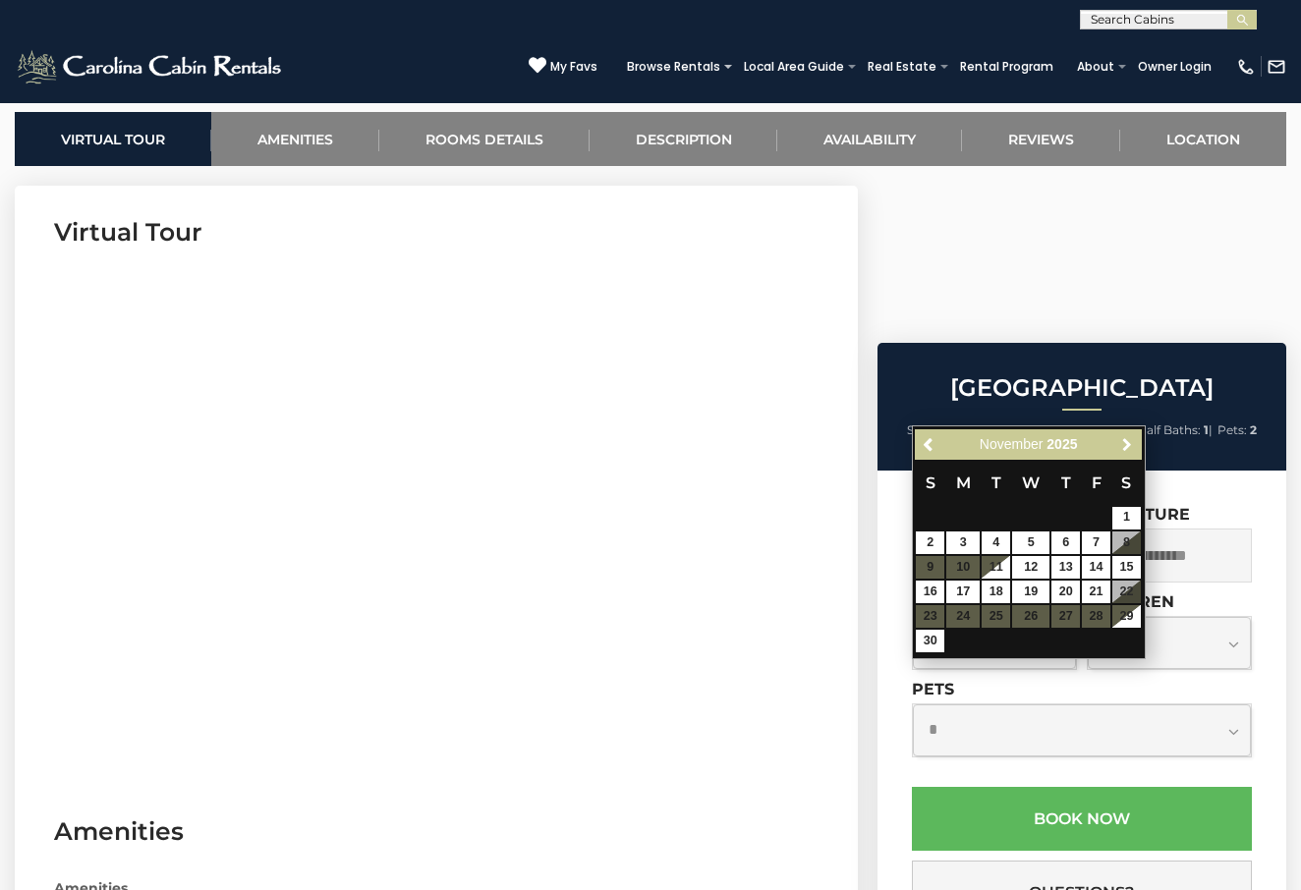
click at [1124, 445] on span "Next" at bounding box center [1127, 444] width 16 height 16
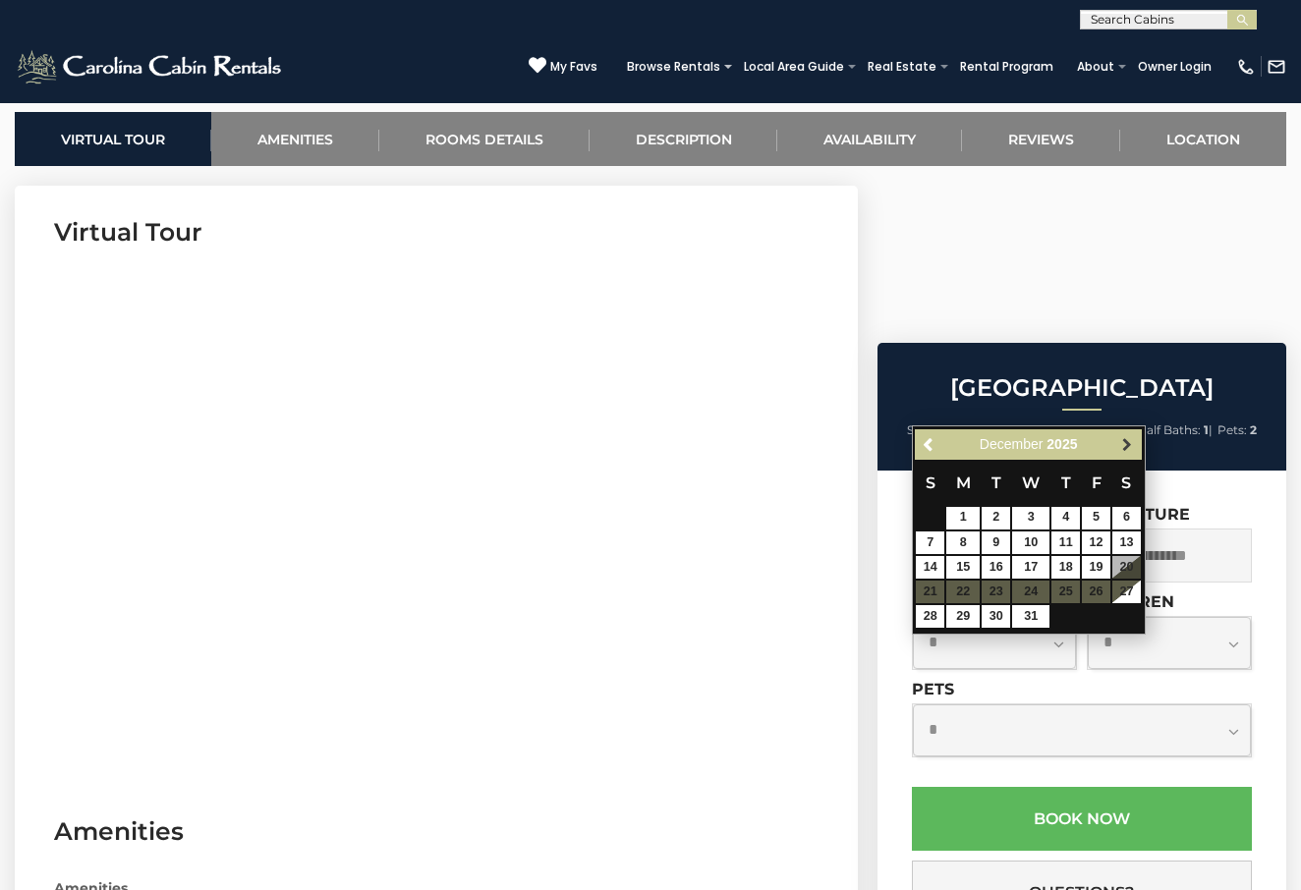
click at [1129, 447] on span "Next" at bounding box center [1127, 444] width 16 height 16
